Goal: Find specific fact: Find specific fact

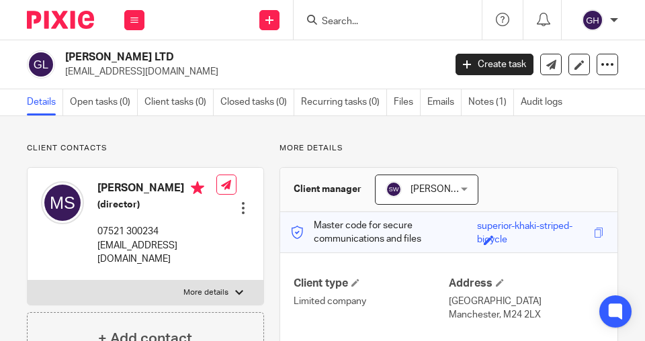
click at [406, 11] on div at bounding box center [388, 20] width 188 height 40
click at [408, 21] on input "Search" at bounding box center [380, 22] width 121 height 12
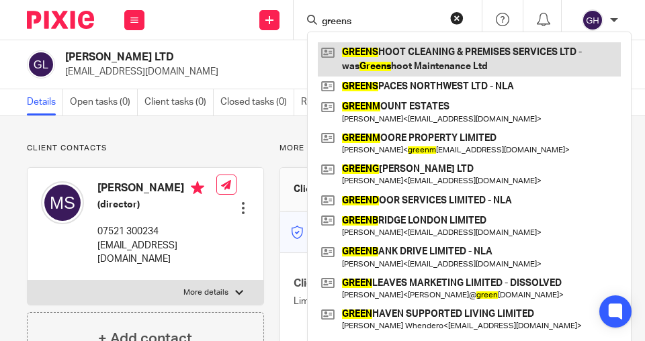
type input "greens"
click at [421, 52] on link at bounding box center [469, 59] width 303 height 34
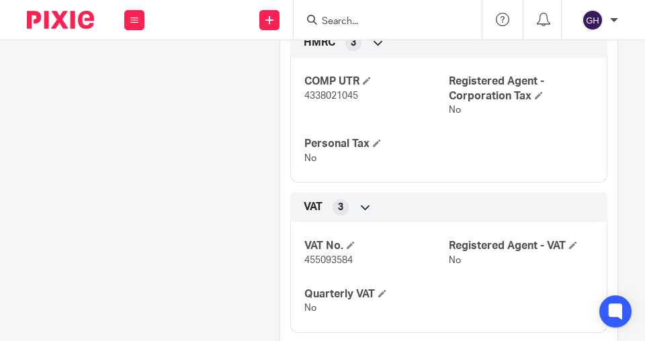
scroll to position [809, 0]
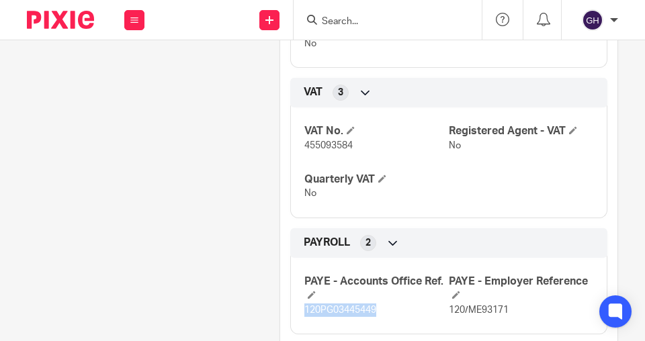
drag, startPoint x: 379, startPoint y: 279, endPoint x: 303, endPoint y: 281, distance: 75.9
click at [304, 304] on p "120PG03445449" at bounding box center [376, 310] width 144 height 13
copy span "120PG03445449"
drag, startPoint x: 513, startPoint y: 281, endPoint x: 466, endPoint y: 278, distance: 46.4
click at [466, 304] on p "120/ME93171" at bounding box center [521, 310] width 144 height 13
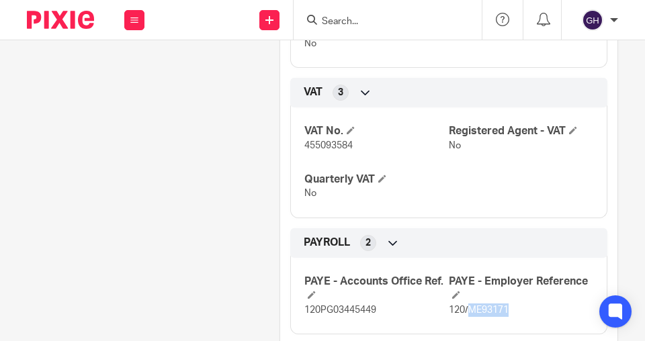
copy span "ME93171"
